Goal: Task Accomplishment & Management: Use online tool/utility

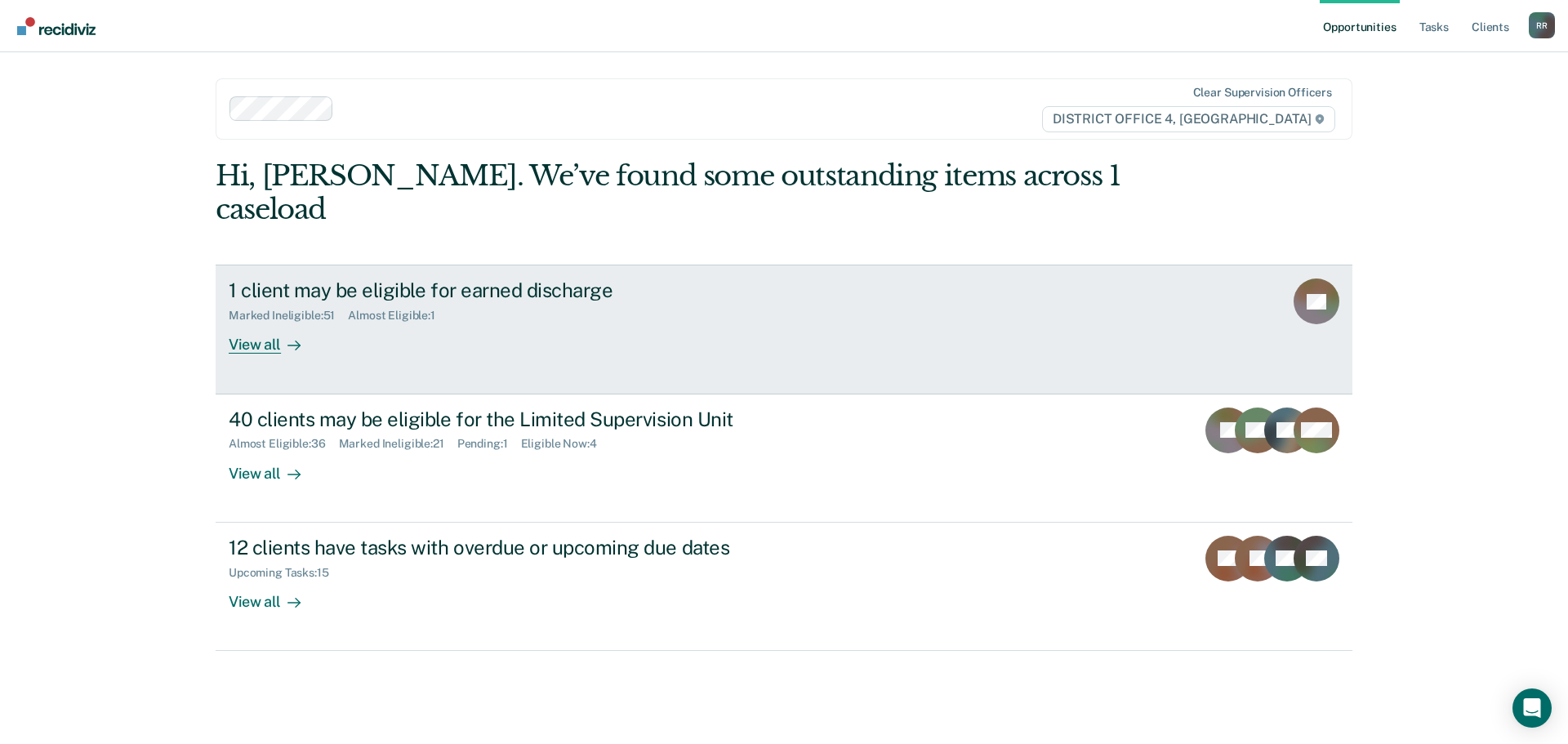
click at [250, 323] on div "View all" at bounding box center [274, 339] width 92 height 32
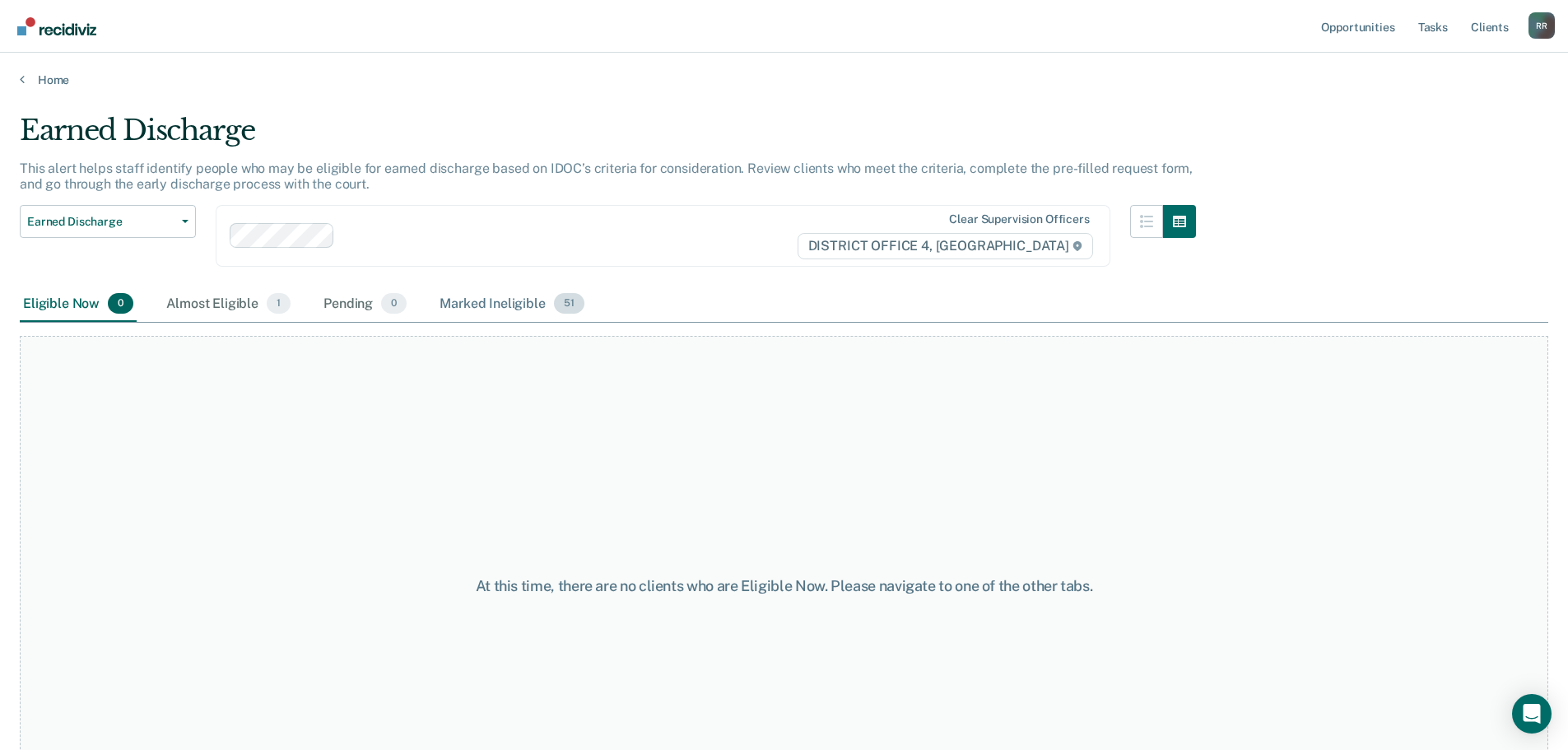
click at [460, 303] on div "Marked Ineligible 51" at bounding box center [511, 305] width 151 height 36
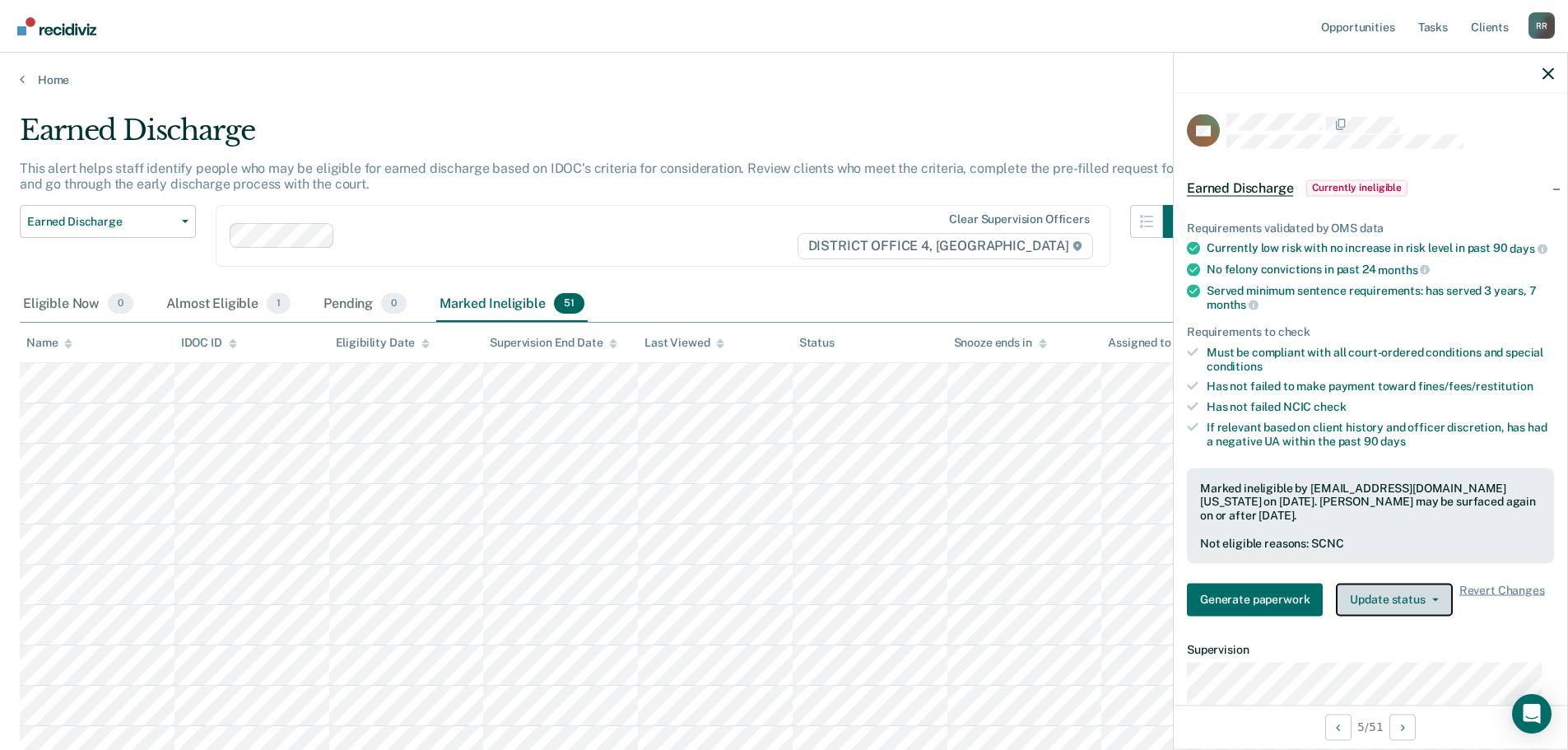
click at [1434, 608] on button "Update status" at bounding box center [1393, 599] width 116 height 33
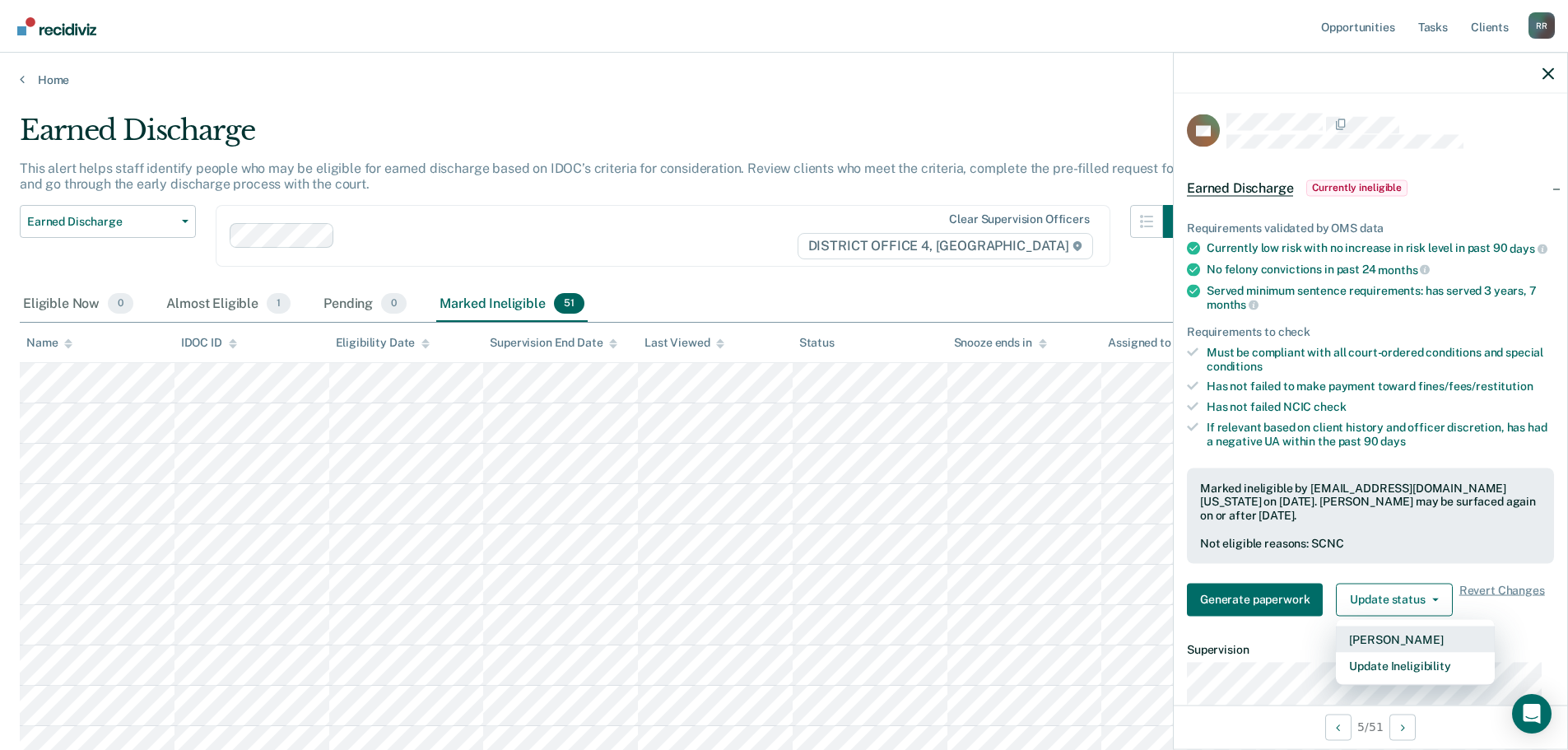
click at [1396, 647] on button "[PERSON_NAME]" at bounding box center [1415, 639] width 158 height 26
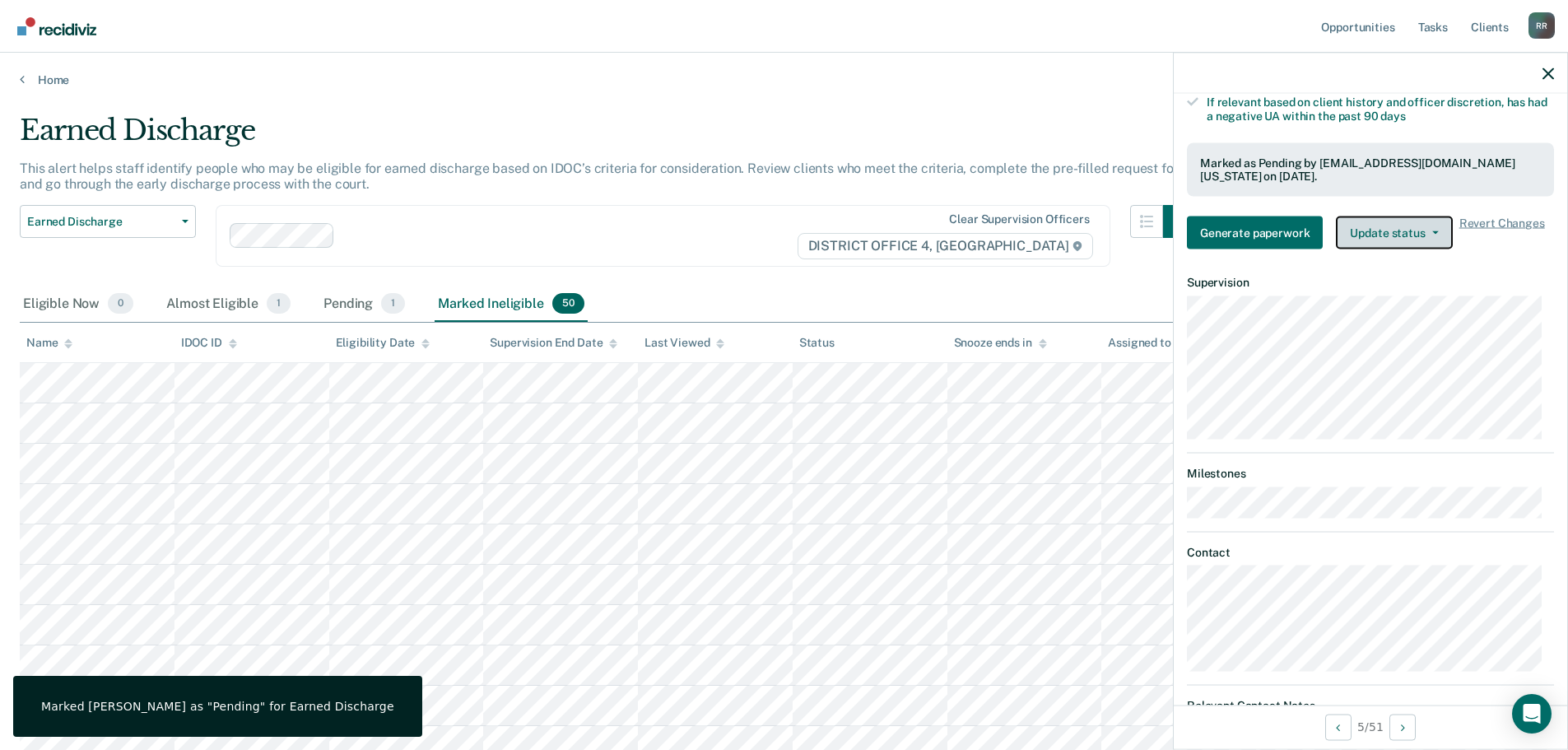
scroll to position [397, 0]
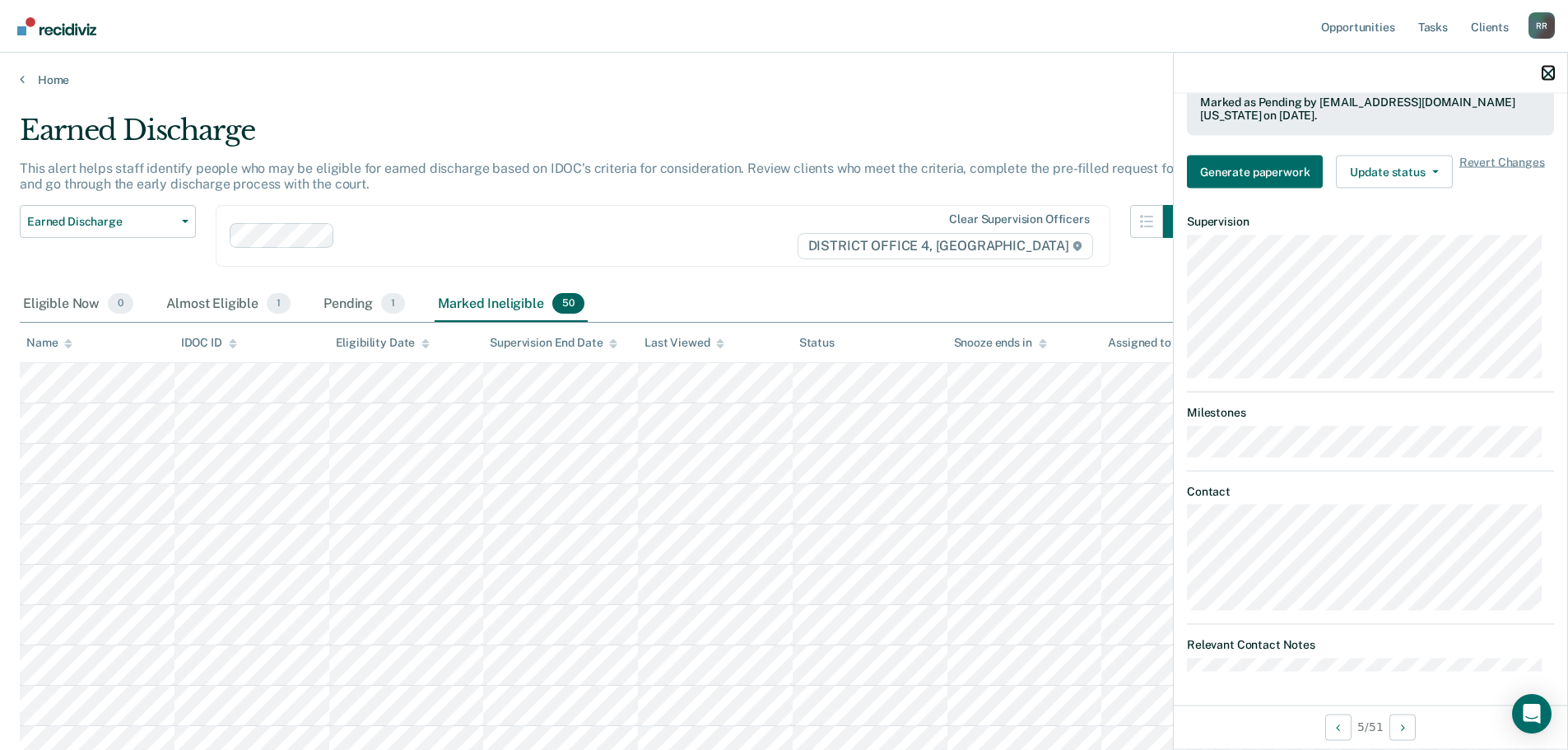
click at [1550, 68] on icon "button" at bounding box center [1548, 74] width 11 height 11
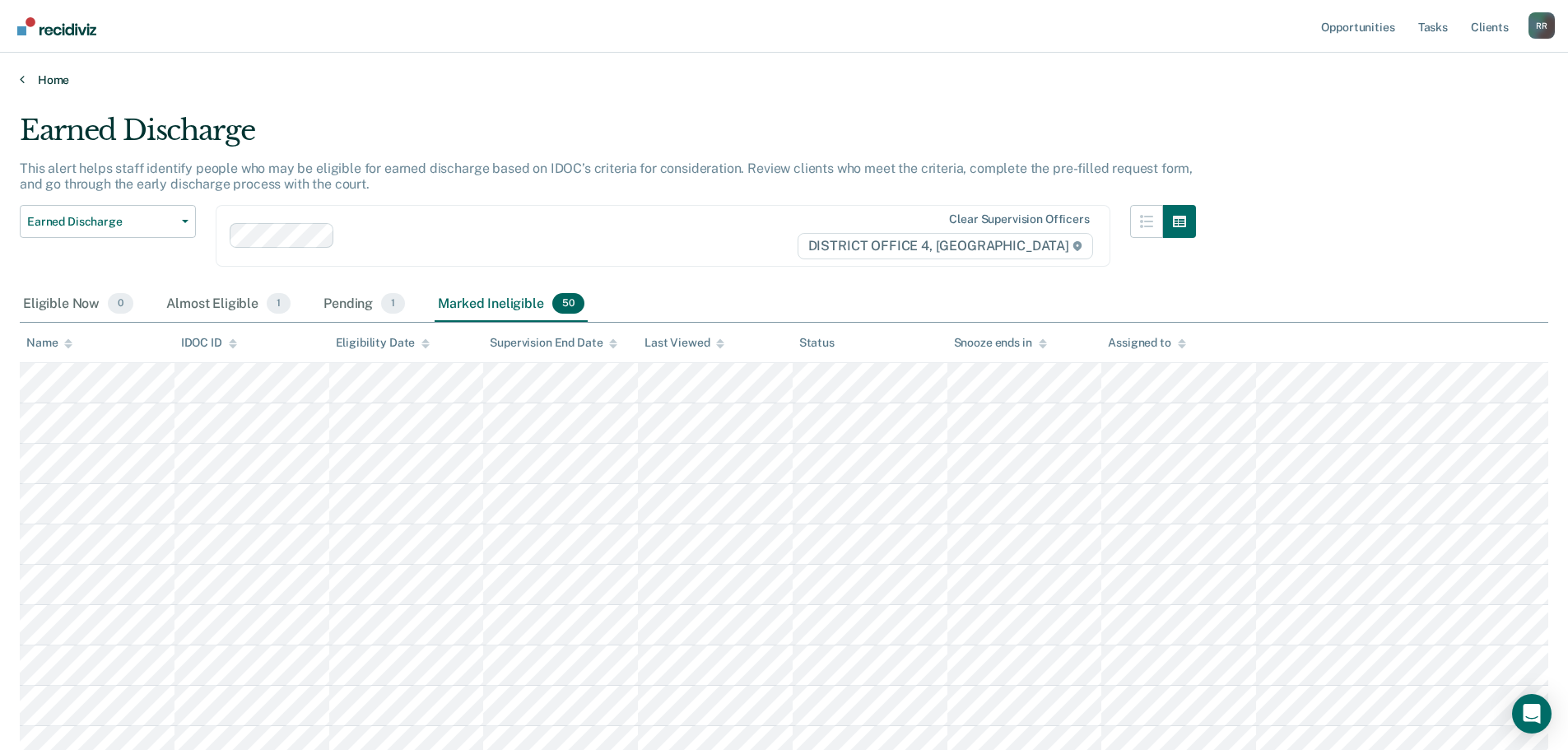
click at [24, 80] on icon at bounding box center [22, 79] width 5 height 13
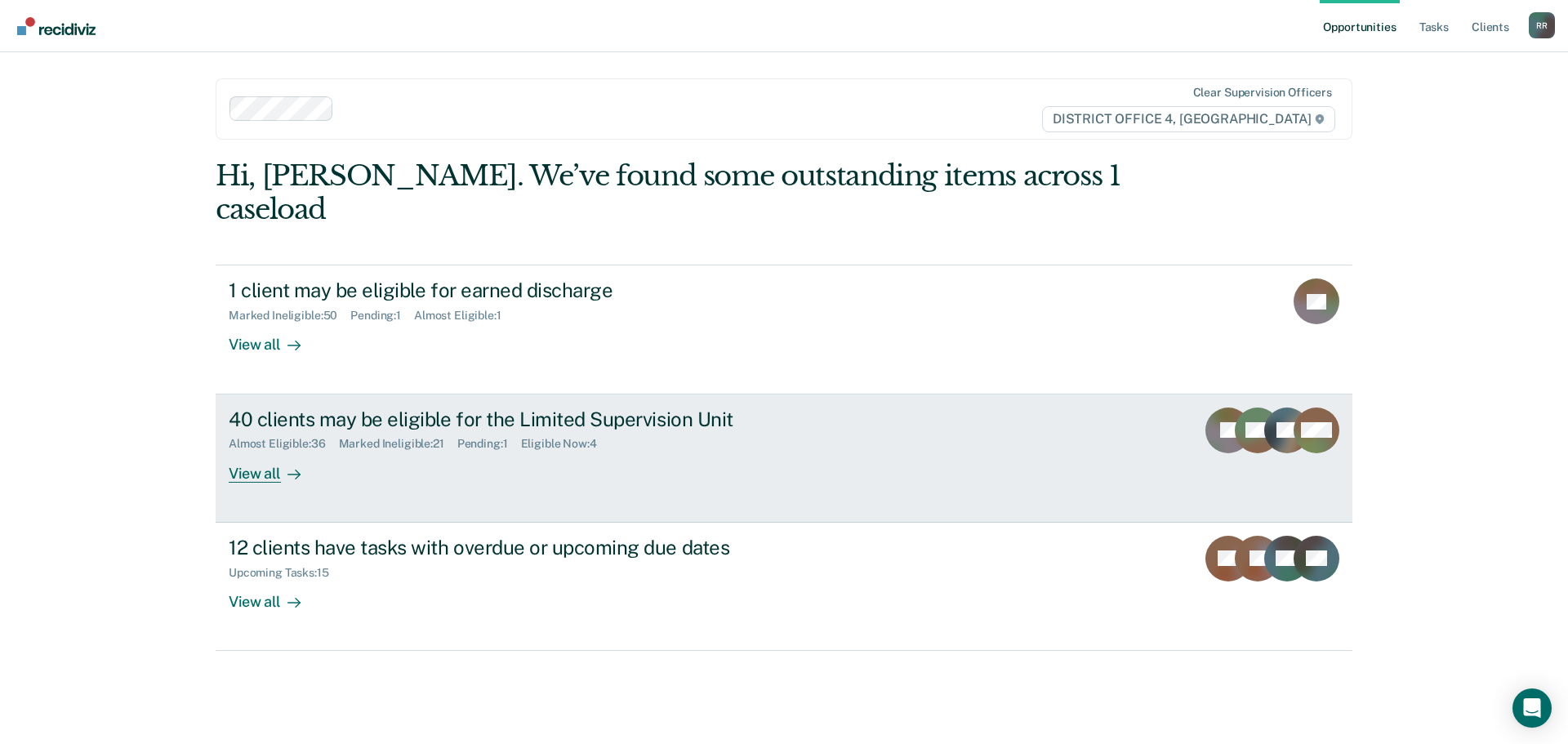
click at [262, 450] on div "View all" at bounding box center [274, 466] width 92 height 32
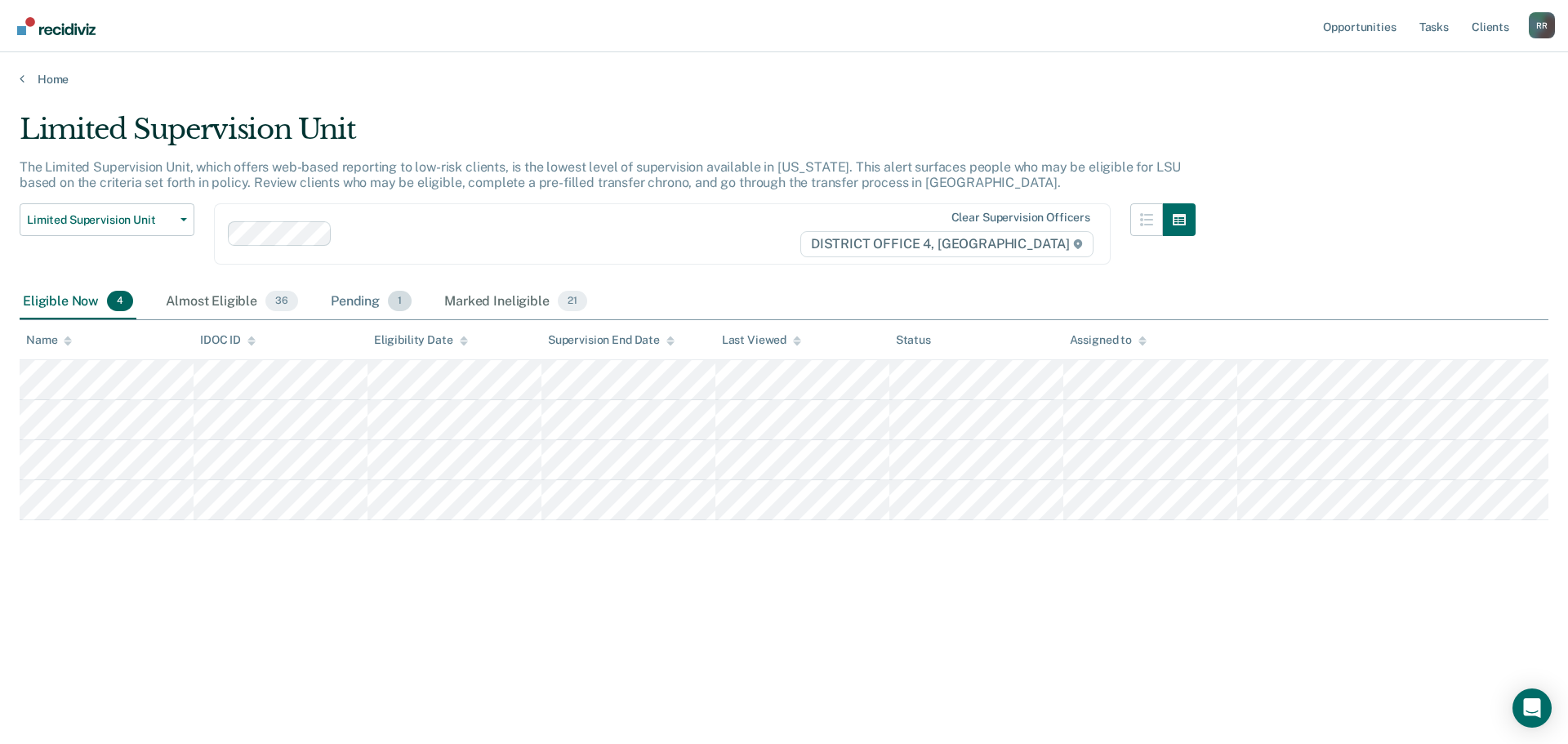
click at [361, 300] on div "Pending 1" at bounding box center [371, 302] width 87 height 36
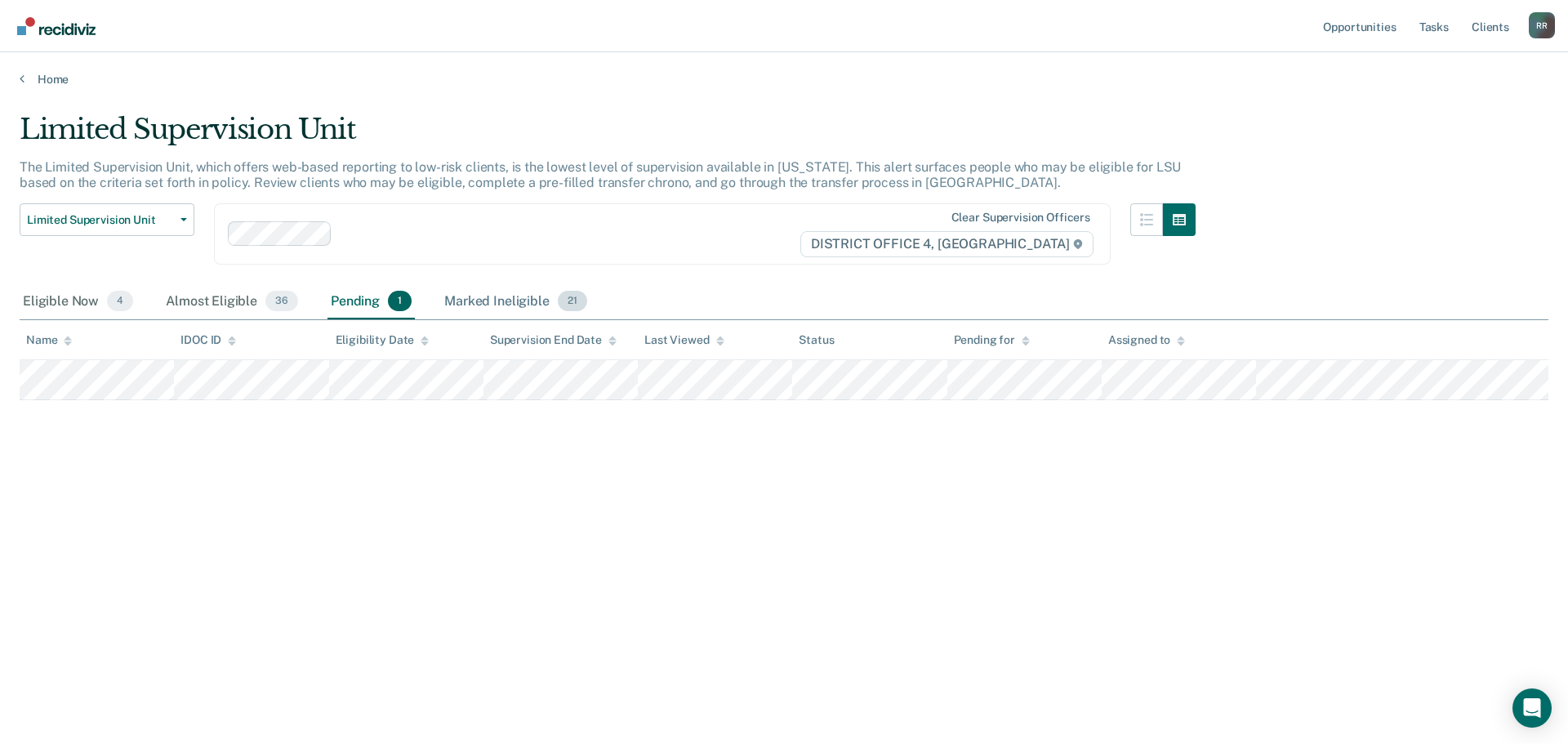
click at [479, 297] on div "Marked Ineligible 21" at bounding box center [515, 302] width 149 height 36
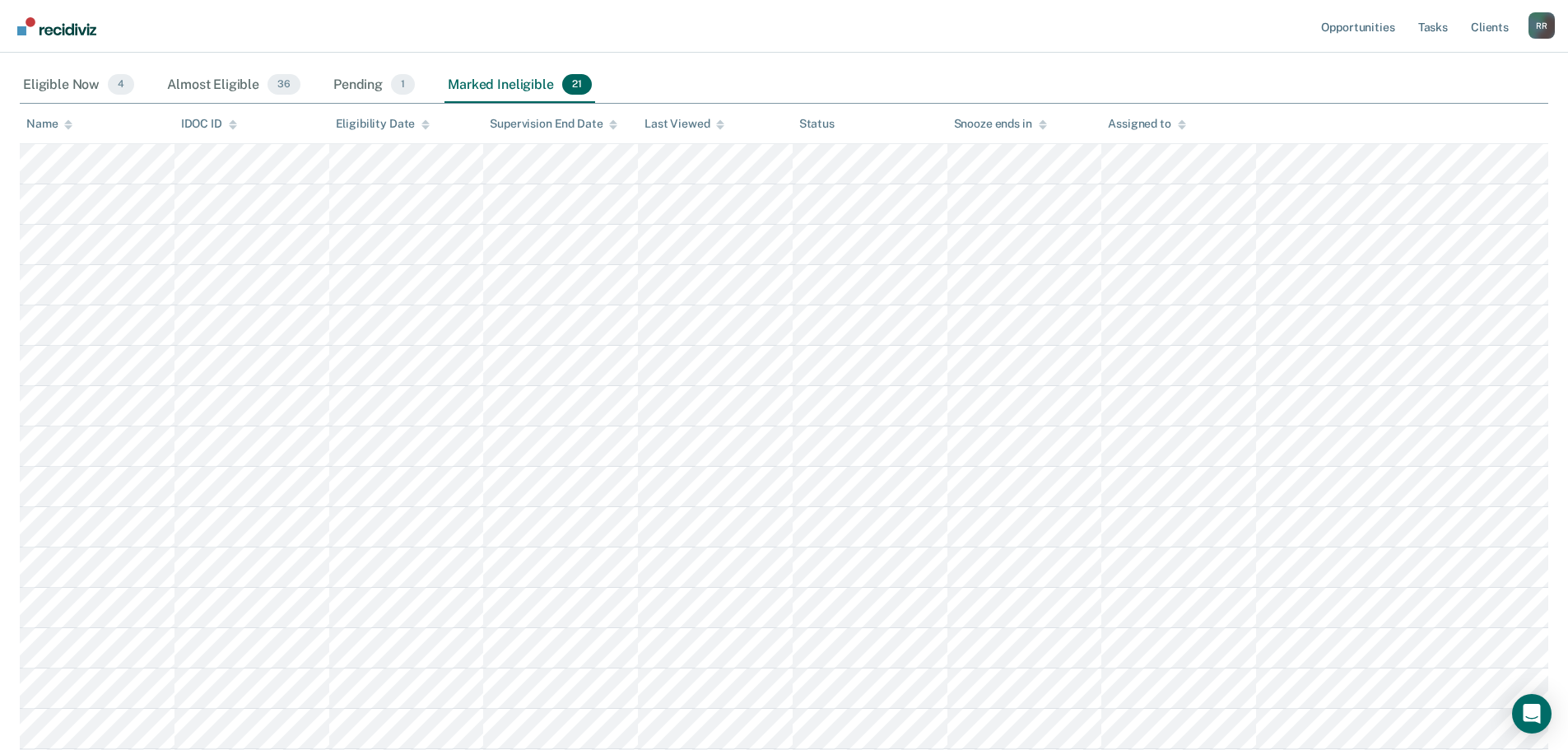
scroll to position [247, 0]
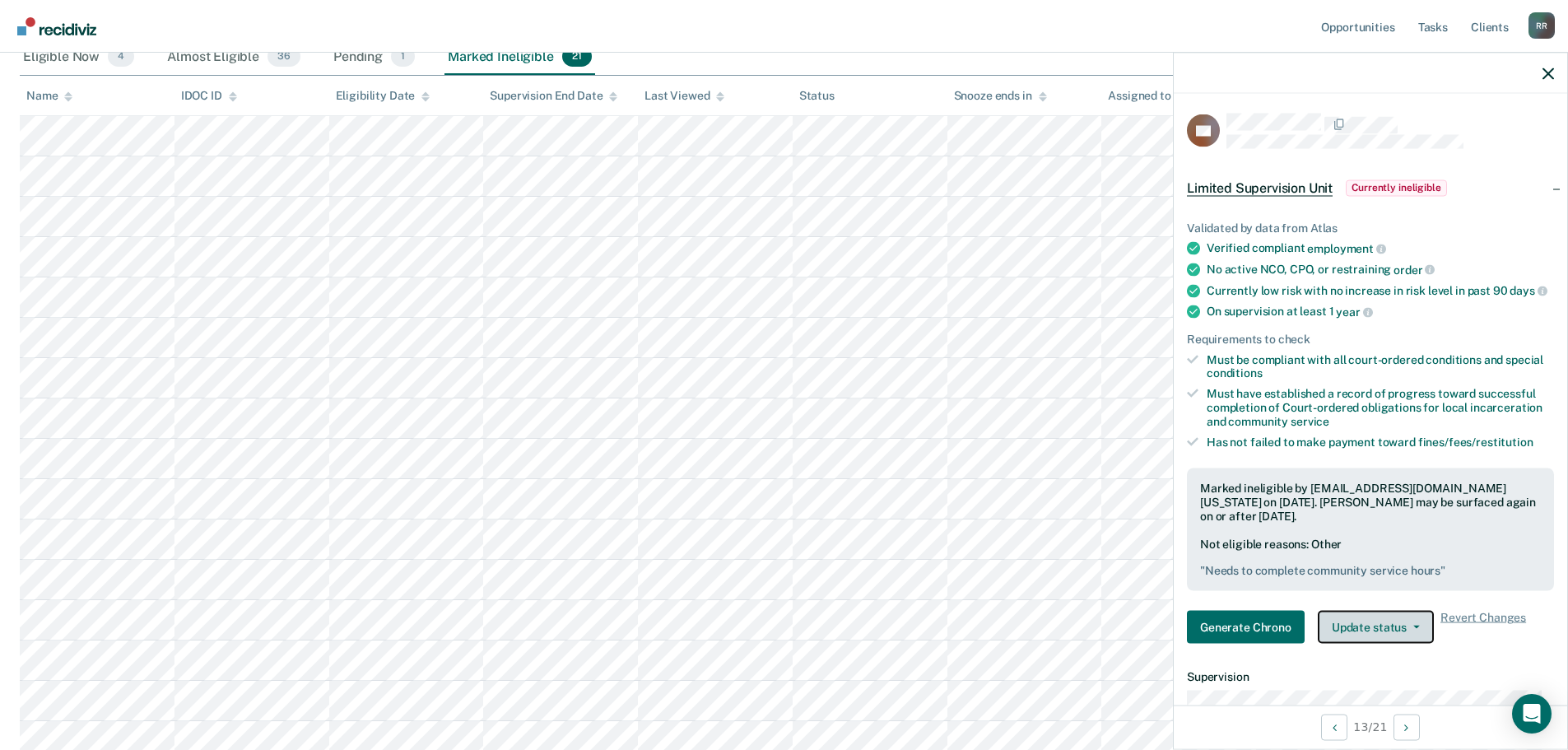
click at [1414, 628] on icon "button" at bounding box center [1416, 626] width 7 height 3
click at [1382, 678] on button "[PERSON_NAME]" at bounding box center [1396, 667] width 158 height 26
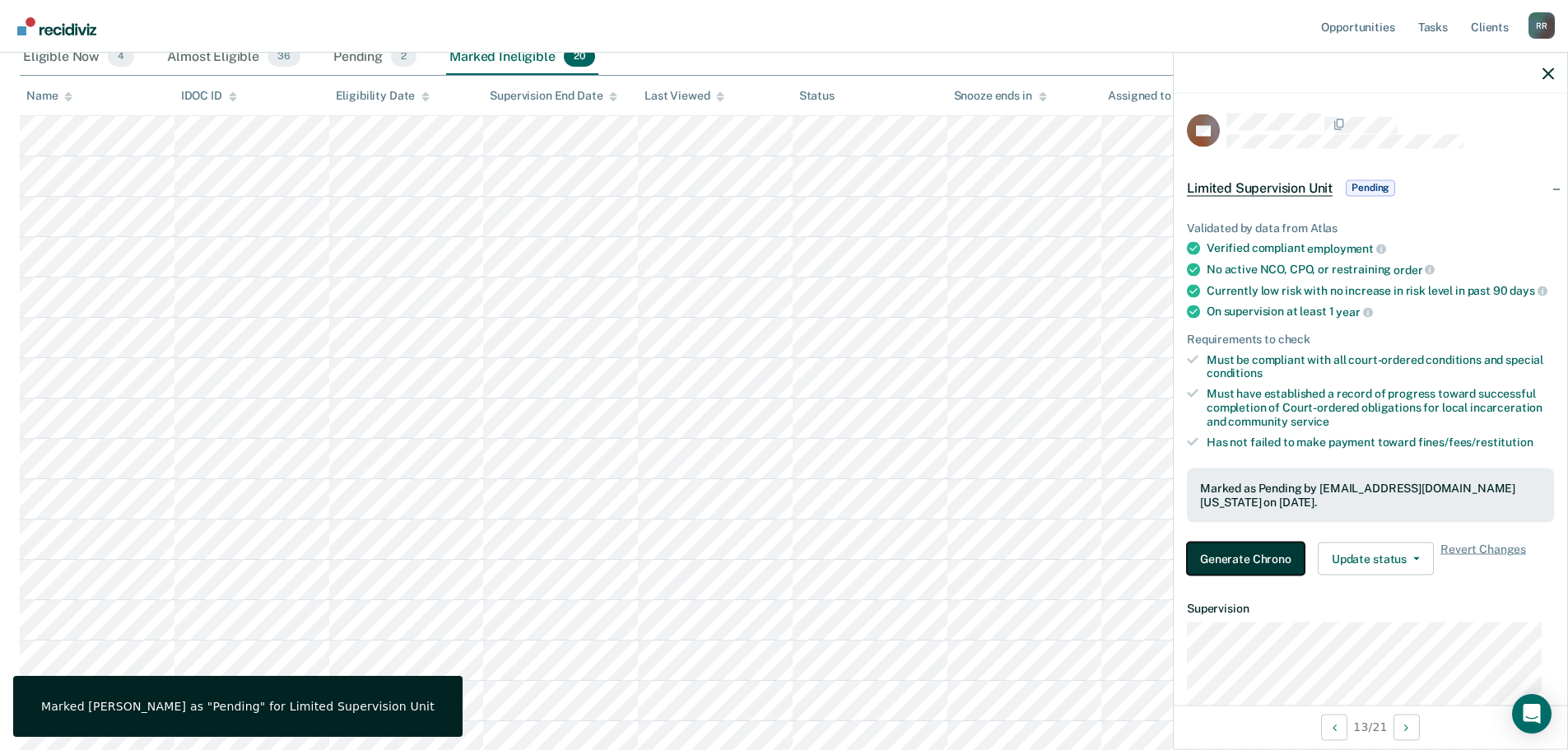
click at [1275, 574] on button "Generate Chrono" at bounding box center [1245, 558] width 118 height 33
